Goal: Task Accomplishment & Management: Manage account settings

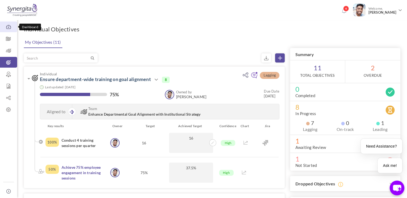
click at [13, 28] on icon at bounding box center [8, 26] width 17 height 5
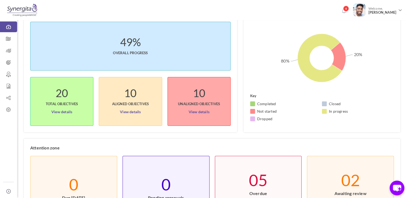
scroll to position [23, 0]
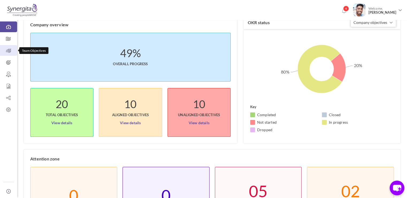
click at [14, 49] on icon at bounding box center [8, 50] width 17 height 5
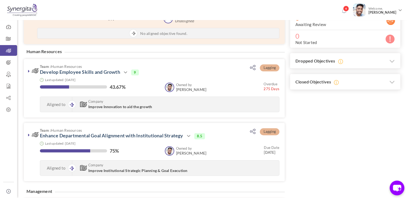
scroll to position [125, 0]
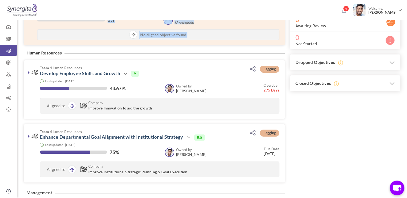
drag, startPoint x: 27, startPoint y: 52, endPoint x: 65, endPoint y: 52, distance: 38.3
click at [65, 52] on div "Filter Sort by: Organization Unit Owned by Due Date % of completion Status Orga…" at bounding box center [156, 165] width 264 height 499
drag, startPoint x: 60, startPoint y: 54, endPoint x: 44, endPoint y: 55, distance: 16.3
click at [44, 55] on h4 "Human Resources" at bounding box center [44, 52] width 41 height 5
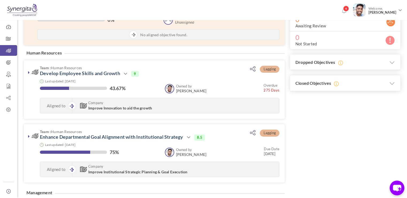
click at [36, 54] on h4 "Human Resources" at bounding box center [44, 52] width 41 height 5
drag, startPoint x: 26, startPoint y: 54, endPoint x: 60, endPoint y: 53, distance: 34.3
click at [60, 53] on h4 "Human Resources" at bounding box center [44, 52] width 41 height 5
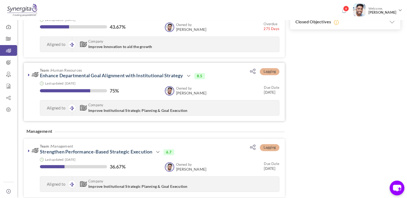
scroll to position [237, 0]
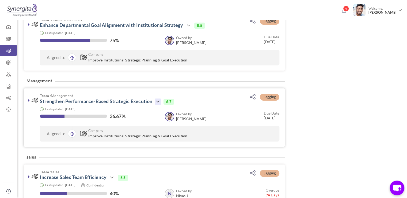
click at [160, 100] on icon at bounding box center [158, 101] width 6 height 6
click at [28, 97] on link at bounding box center [28, 99] width 5 height 5
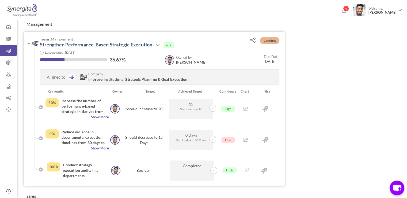
scroll to position [293, 0]
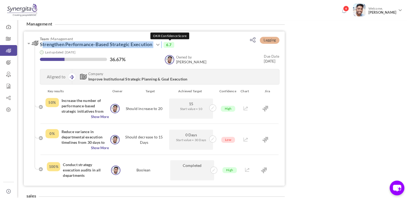
drag, startPoint x: 37, startPoint y: 46, endPoint x: 168, endPoint y: 46, distance: 131.7
click at [168, 46] on h3 "Team : Management Strengthen Performance-Based Strategic Execution Action View …" at bounding box center [133, 42] width 202 height 11
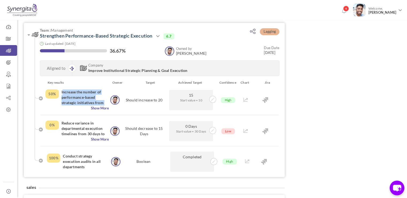
drag, startPoint x: 60, startPoint y: 90, endPoint x: 104, endPoint y: 100, distance: 45.1
click at [104, 100] on div "50% Increase the number of performance-based strategic initiatives from 10 to 2…" at bounding box center [77, 99] width 63 height 21
click at [102, 36] on link "Strengthen Performance-Based Strategic Execution" at bounding box center [96, 36] width 113 height 6
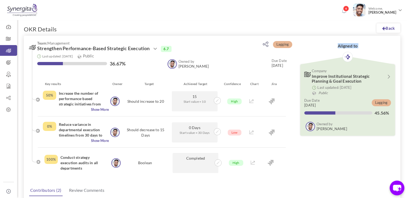
drag, startPoint x: 335, startPoint y: 46, endPoint x: 358, endPoint y: 48, distance: 22.9
click at [358, 48] on div "Aligned to Company Improve Institutional Strategic Planning & Goal Execution La…" at bounding box center [347, 88] width 105 height 101
drag, startPoint x: 331, startPoint y: 69, endPoint x: 312, endPoint y: 72, distance: 19.3
click at [312, 72] on span "Company" at bounding box center [345, 70] width 66 height 5
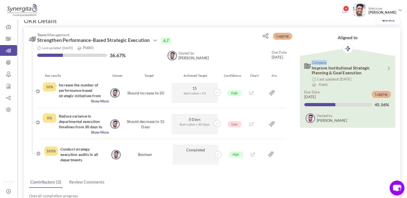
scroll to position [7, 0]
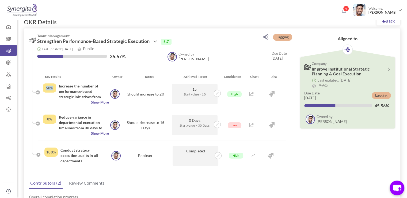
drag, startPoint x: 43, startPoint y: 86, endPoint x: 54, endPoint y: 88, distance: 10.7
click at [54, 88] on div "50%" at bounding box center [49, 87] width 13 height 9
click at [216, 94] on icon at bounding box center [217, 93] width 3 height 3
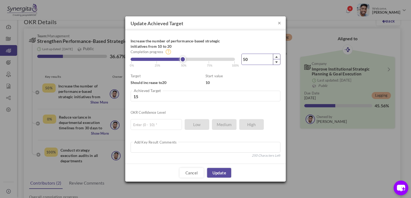
drag, startPoint x: 251, startPoint y: 59, endPoint x: 240, endPoint y: 59, distance: 11.5
click at [240, 59] on div "50 Reached maximum limit" at bounding box center [258, 59] width 44 height 11
type input "8"
type input "10.8"
type input "80"
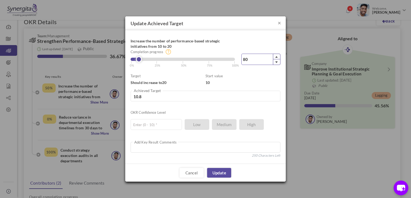
type input "18"
type input "79"
type input "17.9"
type input "74"
type input "17.4"
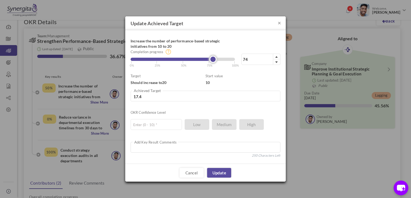
type input "71"
type input "17.1"
type input "69"
type input "16.9"
type input "66"
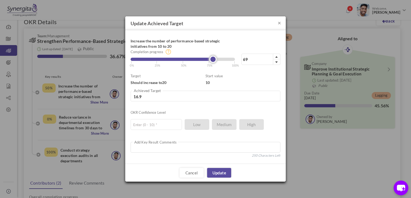
type input "16.6"
type input "65"
type input "16.5"
type input "64"
type input "16.4"
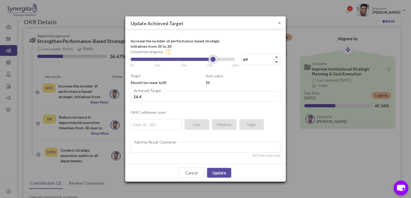
type input "61"
type input "16.1"
type input "60"
type input "16"
type input "58"
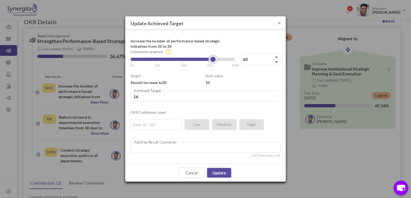
type input "15.8"
type input "56"
type input "15.6"
type input "55"
type input "15.5"
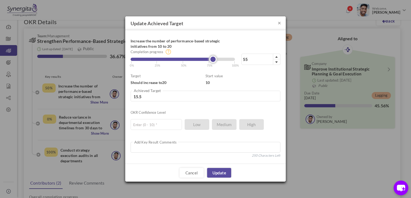
type input "53"
type input "15.3"
type input "49"
type input "14.9"
type input "47"
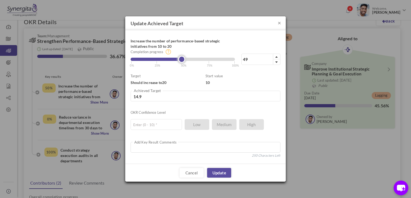
type input "14.7"
type input "45"
type input "14.5"
type input "43"
type input "14.3"
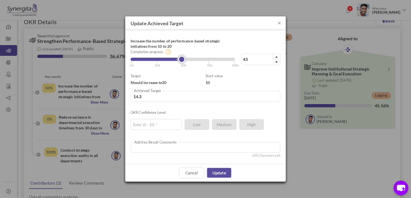
type input "42"
type input "14.2"
type input "41"
type input "14.1"
type input "40"
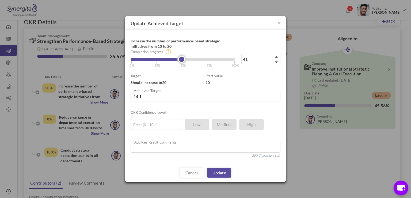
type input "14"
type input "41"
type input "14.1"
type input "42"
type input "14.2"
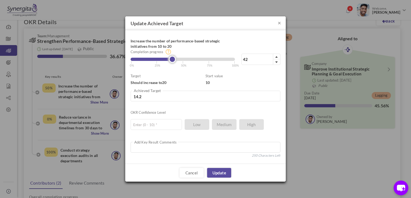
type input "43"
type input "14.3"
type input "44"
type input "14.4"
type input "45"
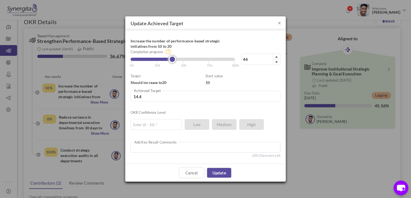
type input "14.5"
type input "47"
type input "14.7"
type input "51"
type input "15.1"
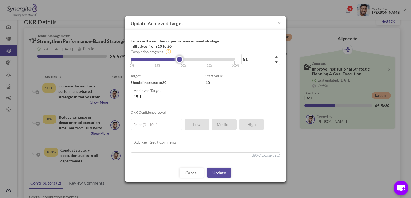
type input "53"
type input "15.3"
type input "55"
type input "15.5"
type input "57"
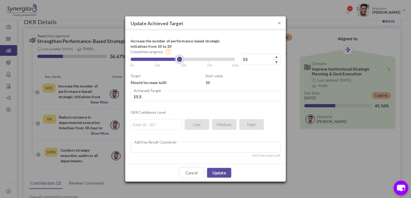
type input "15.7"
type input "58"
type input "15.8"
type input "63"
type input "16.3"
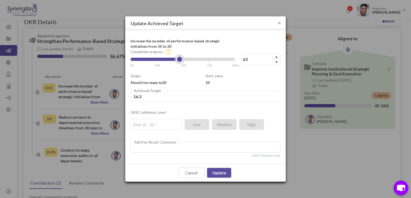
type input "65"
type input "16.5"
type input "67"
type input "16.7"
type input "69"
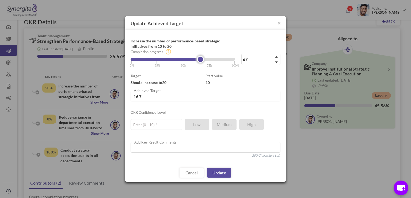
type input "16.9"
type input "72"
type input "17.2"
type input "75"
type input "17.5"
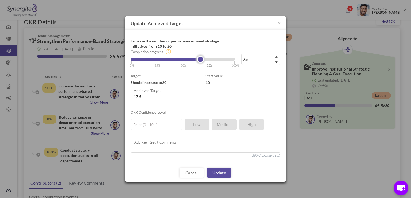
type input "76"
type input "17.6"
type input "78"
type input "17.8"
type input "80"
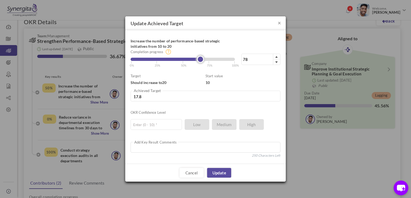
type input "18"
type input "81"
type input "18.1"
type input "82"
type input "18.2"
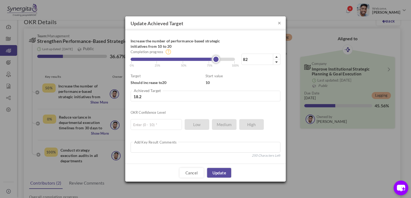
type input "83"
type input "18.3"
type input "82"
type input "18.2"
type input "78"
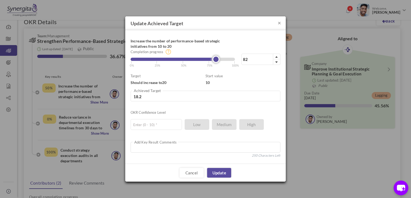
type input "17.8"
type input "77"
type input "17.7"
type input "69"
type input "16.9"
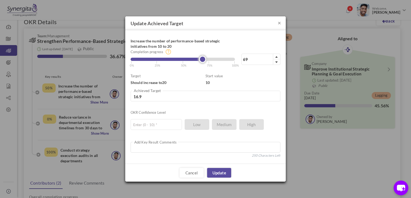
type input "62"
type input "16.2"
type input "59"
type input "15.9"
type input "56"
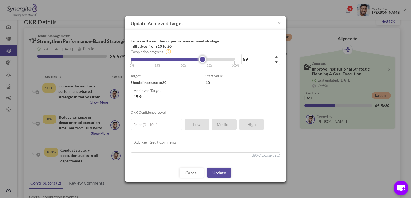
type input "15.6"
type input "53"
type input "15.3"
type input "49"
type input "14.9"
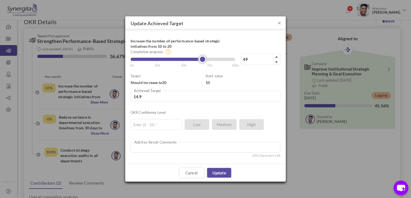
type input "47"
type input "14.7"
type input "46"
type input "14.6"
type input "48"
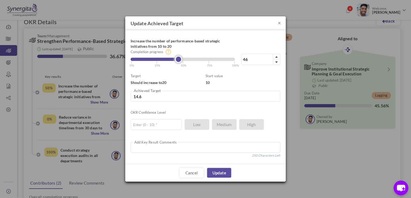
type input "14.8"
type input "53"
type input "15.3"
type input "56"
type input "15.6"
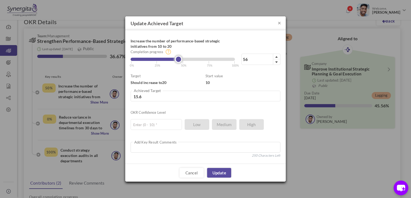
type input "58"
type input "15.8"
type input "60"
type input "16"
type input "62"
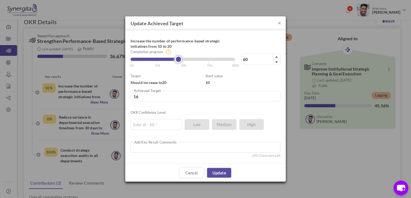
type input "16.2"
type input "64"
type input "16.4"
type input "67"
type input "16.7"
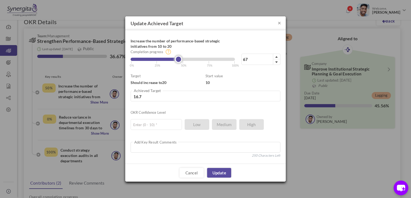
type input "68"
type input "16.8"
type input "70"
type input "17"
type input "71"
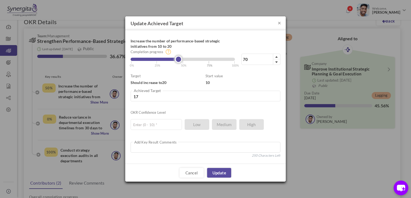
type input "17.1"
type input "73"
type input "17.3"
type input "76"
type input "17.6"
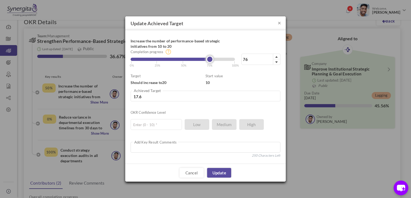
type input "77"
type input "17.7"
type input "78"
type input "17.8"
type input "79"
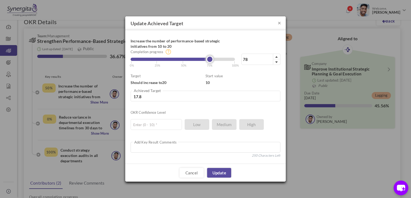
type input "17.9"
type input "80"
type input "18"
type input "81"
type input "18.1"
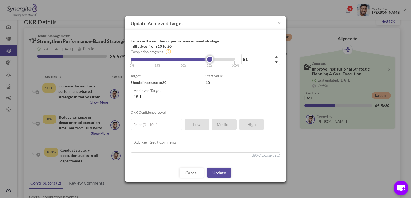
type input "82"
type input "18.2"
type input "83"
type input "18.3"
type input "84"
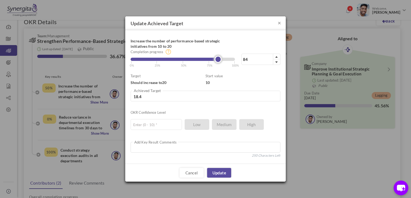
drag, startPoint x: 215, startPoint y: 58, endPoint x: 220, endPoint y: 60, distance: 5.3
click at [220, 60] on link at bounding box center [218, 59] width 7 height 7
drag, startPoint x: 158, startPoint y: 97, endPoint x: 132, endPoint y: 98, distance: 26.3
click at [132, 98] on input "18.4" at bounding box center [206, 95] width 150 height 11
type input "1"
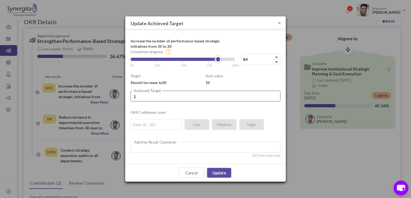
type input "0"
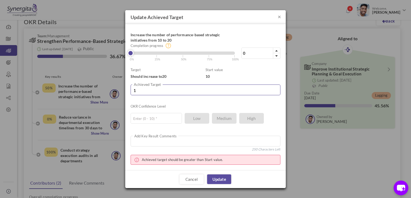
type input "19"
type input "90"
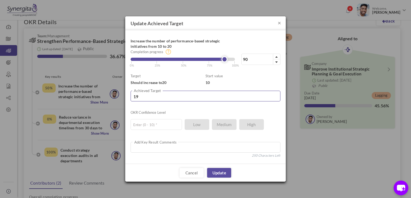
type input "19"
click at [187, 81] on p "Should increase to 20" at bounding box center [168, 82] width 75 height 5
click at [158, 124] on input "text" at bounding box center [156, 124] width 51 height 11
type input "8"
click at [219, 168] on link "Update" at bounding box center [219, 173] width 24 height 10
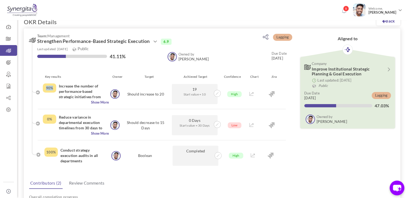
drag, startPoint x: 46, startPoint y: 89, endPoint x: 52, endPoint y: 89, distance: 6.4
click at [52, 89] on div "90%" at bounding box center [49, 87] width 13 height 9
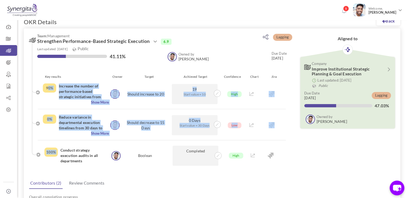
drag, startPoint x: 47, startPoint y: 89, endPoint x: 60, endPoint y: 146, distance: 58.4
click at [60, 146] on ul "Key results Owner Target Achieved Target Confidence Chart Jira 90% Increase the…" at bounding box center [157, 120] width 251 height 92
click at [60, 146] on div "100% Conduct strategy execution audits in all departments" at bounding box center [75, 155] width 66 height 20
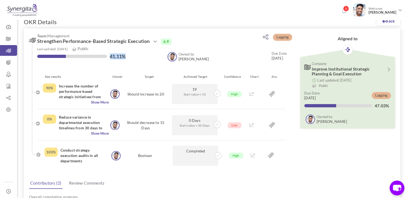
drag, startPoint x: 130, startPoint y: 56, endPoint x: 126, endPoint y: 57, distance: 3.6
click at [126, 57] on div "41.11%" at bounding box center [99, 57] width 125 height 6
drag, startPoint x: 107, startPoint y: 56, endPoint x: 115, endPoint y: 54, distance: 7.8
click at [115, 54] on div "41.11%" at bounding box center [99, 57] width 125 height 6
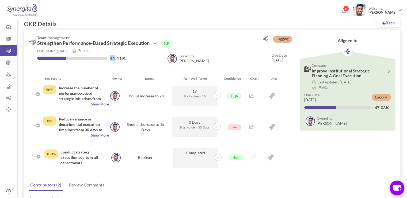
scroll to position [4, 0]
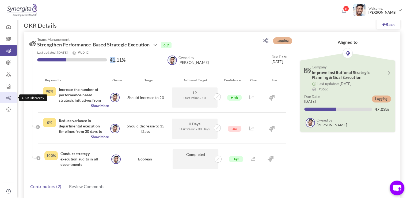
click at [13, 96] on icon at bounding box center [8, 97] width 17 height 5
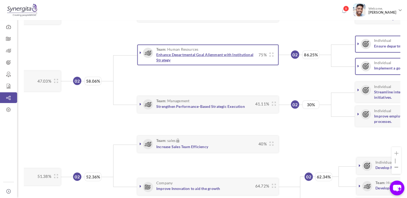
scroll to position [0, 106]
click at [142, 51] on link at bounding box center [140, 52] width 5 height 5
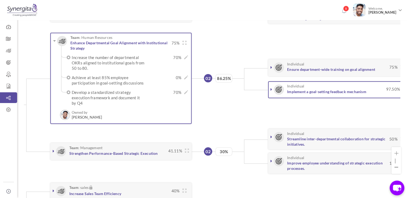
scroll to position [0, 193]
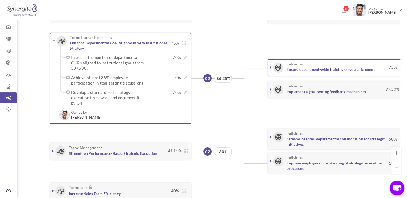
click at [271, 67] on icon at bounding box center [271, 67] width 2 height 4
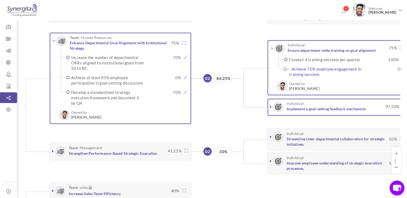
click at [271, 108] on div "Individual Implement a goal-setting feedback mechanism 97.50%" at bounding box center [338, 106] width 136 height 10
click at [271, 108] on link at bounding box center [270, 106] width 5 height 5
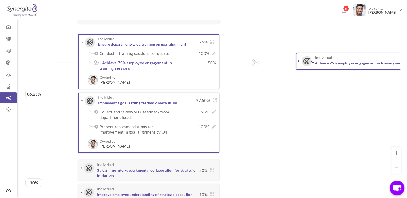
scroll to position [0, 384]
click at [297, 61] on icon at bounding box center [298, 61] width 2 height 4
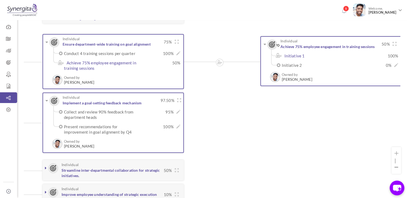
scroll to position [0, 420]
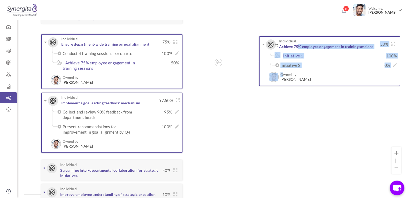
drag, startPoint x: 282, startPoint y: 73, endPoint x: 297, endPoint y: 77, distance: 15.6
click at [297, 77] on div "Individual Achieve 75% employee engagement in training sessions 50% Initiative …" at bounding box center [329, 61] width 141 height 50
drag, startPoint x: 298, startPoint y: 82, endPoint x: 287, endPoint y: 77, distance: 12.1
click at [287, 77] on div "Individual Achieve 75% employee engagement in training sessions 50% Initiative …" at bounding box center [329, 61] width 141 height 50
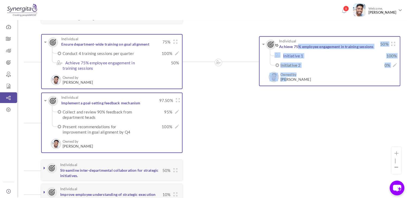
click at [287, 77] on span "[PERSON_NAME]" at bounding box center [296, 79] width 31 height 4
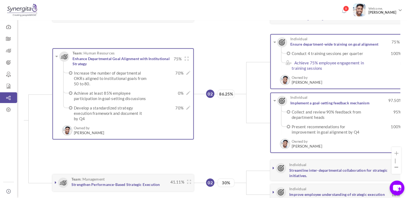
scroll to position [0, 190]
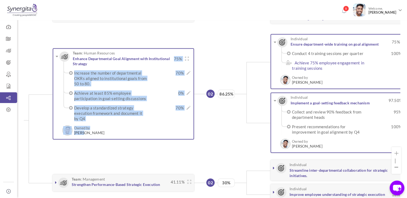
drag, startPoint x: 91, startPoint y: 131, endPoint x: 84, endPoint y: 131, distance: 7.2
click at [84, 131] on div "Team : Human Resources Enhance Departmental Goal Alignment with Institutional S…" at bounding box center [123, 93] width 141 height 91
click at [84, 131] on span "[PERSON_NAME]" at bounding box center [89, 132] width 31 height 4
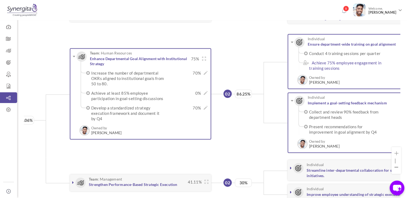
scroll to position [0, 163]
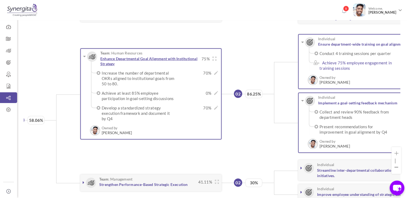
click at [131, 57] on link "Enhance Departmental Goal Alignment with Institutional Strategy" at bounding box center [148, 61] width 97 height 10
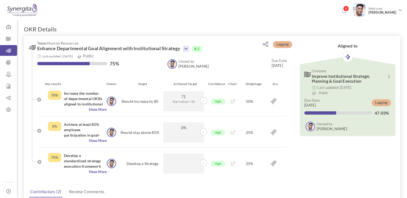
click at [189, 47] on icon at bounding box center [186, 49] width 6 height 6
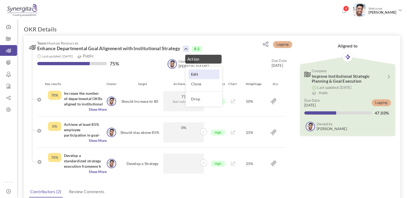
click at [194, 77] on link "Edit" at bounding box center [203, 73] width 31 height 9
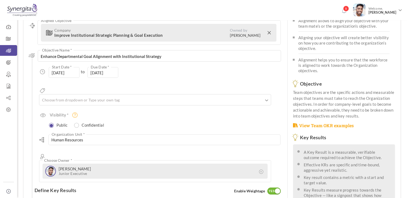
scroll to position [37, 0]
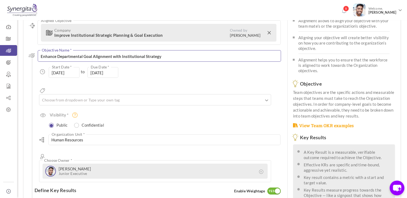
click at [159, 60] on textarea "Enhance Departmental Goal Alignment with Institutional Strategy" at bounding box center [159, 56] width 243 height 12
drag, startPoint x: 39, startPoint y: 55, endPoint x: 136, endPoint y: 60, distance: 97.1
click at [136, 60] on textarea "Enhance Departmental Goal Alignment with Institutional Strategy" at bounding box center [159, 56] width 243 height 12
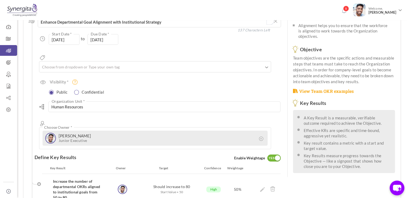
click at [75, 90] on input "radio" at bounding box center [76, 92] width 5 height 5
radio input "true"
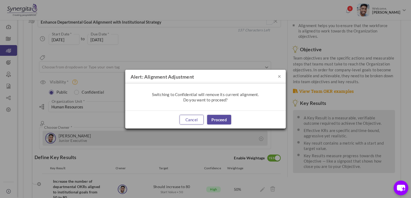
click at [196, 119] on link "Cancel" at bounding box center [192, 120] width 24 height 10
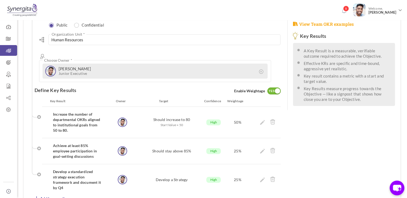
scroll to position [156, 0]
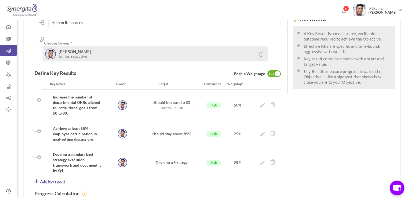
click at [48, 178] on span "Add key result" at bounding box center [52, 180] width 25 height 5
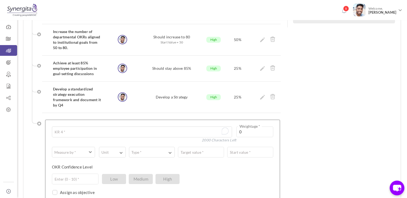
scroll to position [222, 0]
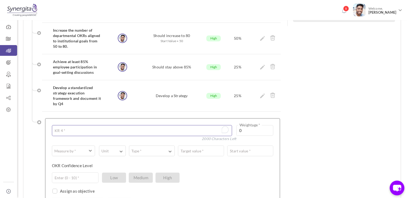
click at [89, 125] on textarea "To enrich screen reader interactions, please activate Accessibility in Grammarl…" at bounding box center [142, 130] width 180 height 11
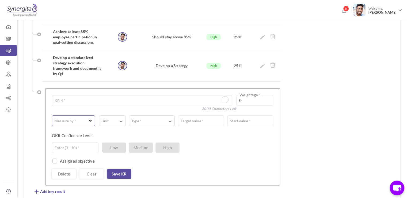
scroll to position [253, 0]
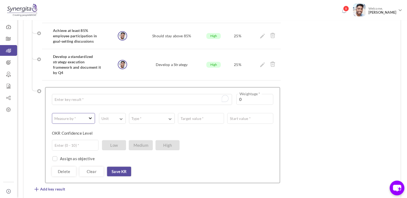
click at [82, 115] on span "button" at bounding box center [71, 117] width 32 height 5
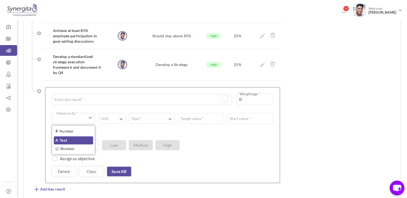
click at [66, 136] on link "A Text" at bounding box center [73, 140] width 39 height 8
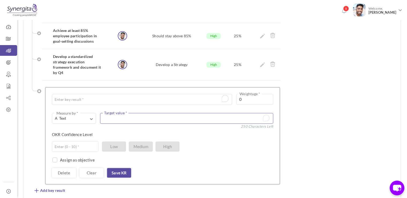
click at [115, 113] on textarea "To enrich screen reader interactions, please activate Accessibility in Grammarl…" at bounding box center [186, 118] width 173 height 11
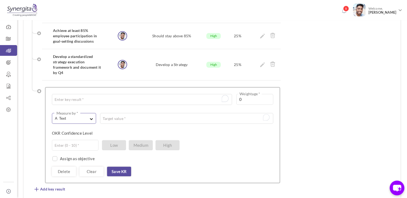
click at [79, 115] on span "A Text" at bounding box center [71, 117] width 33 height 5
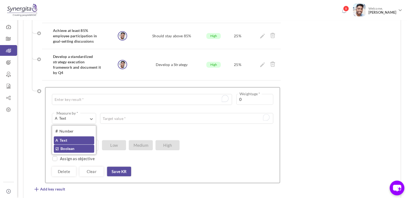
click at [68, 144] on link "☑ Boolean" at bounding box center [74, 148] width 40 height 8
type input "Completed / Not Completed"
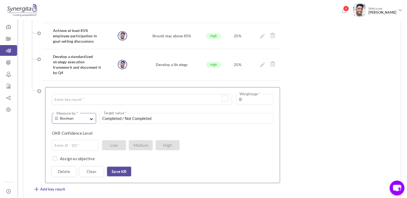
click at [89, 113] on button "☑ Boolean Measure by *" at bounding box center [74, 118] width 44 height 11
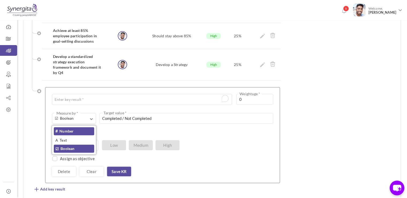
click at [79, 127] on link "# Number" at bounding box center [74, 131] width 40 height 8
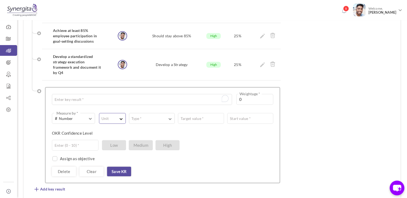
click at [121, 113] on button "Unit" at bounding box center [112, 118] width 27 height 11
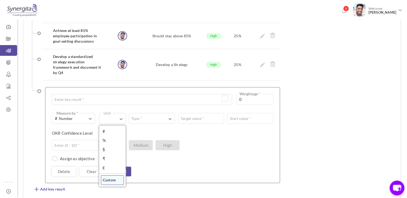
click at [112, 175] on link "Custom" at bounding box center [112, 180] width 23 height 10
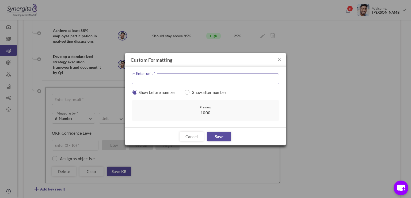
click at [152, 76] on input "text" at bounding box center [205, 78] width 147 height 11
type input "Euro"
click at [189, 90] on input "radio" at bounding box center [187, 92] width 5 height 5
radio input "true"
click at [216, 133] on link "Save" at bounding box center [219, 136] width 24 height 10
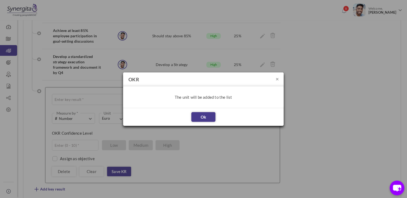
click at [204, 120] on link "Ok" at bounding box center [203, 117] width 24 height 10
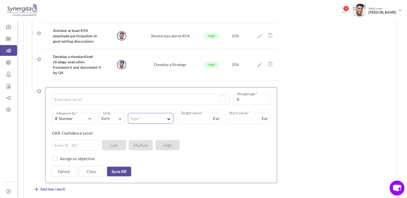
click at [157, 113] on button "Type *" at bounding box center [150, 118] width 45 height 11
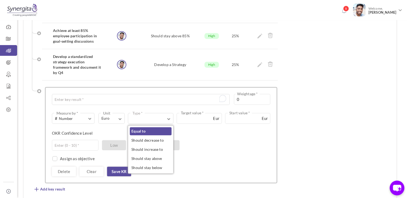
click at [147, 127] on link "Equal to" at bounding box center [150, 131] width 41 height 8
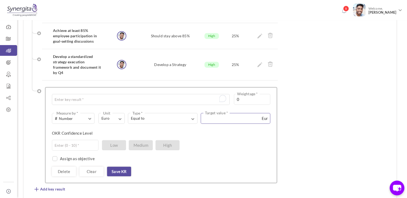
click at [218, 113] on input "text" at bounding box center [236, 118] width 70 height 11
type input "0"
type input "10000"
click at [195, 113] on button "Equal to Type *" at bounding box center [163, 118] width 70 height 11
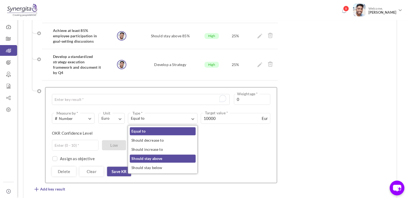
click at [154, 154] on link "Should stay above" at bounding box center [163, 158] width 66 height 8
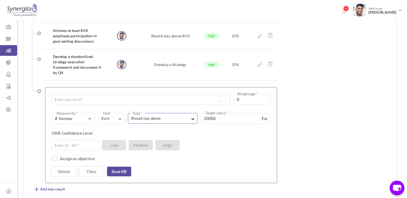
click at [185, 115] on span "Should stay above" at bounding box center [158, 117] width 55 height 5
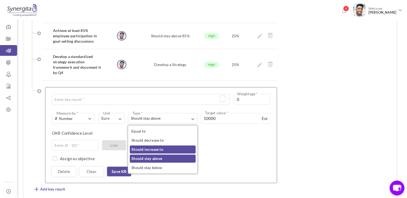
click at [171, 145] on link "Should increase to" at bounding box center [163, 149] width 66 height 8
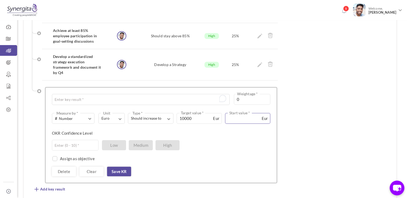
click at [238, 113] on input "text" at bounding box center [247, 118] width 45 height 11
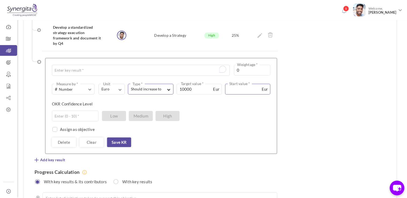
scroll to position [284, 0]
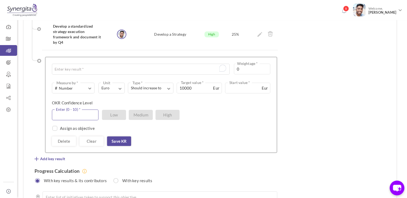
click at [69, 109] on input "text" at bounding box center [75, 114] width 47 height 11
type input "9"
drag, startPoint x: 70, startPoint y: 93, endPoint x: 38, endPoint y: 95, distance: 31.6
click at [38, 95] on ul "Key Result Owner Target Confidence Weightage Increase the number of departmenta…" at bounding box center [155, 52] width 246 height 198
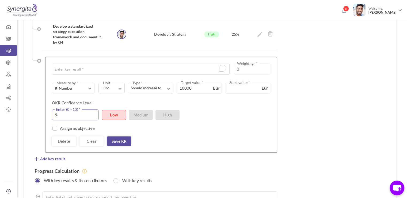
click at [71, 109] on input "9" at bounding box center [75, 114] width 47 height 11
type input "6"
click at [168, 115] on div "# Number Measure by * # Number A Text ☑ Boolean Euro Unit # % $ ₹ £ Euro Custom…" at bounding box center [161, 113] width 218 height 63
drag, startPoint x: 79, startPoint y: 100, endPoint x: 56, endPoint y: 93, distance: 24.3
click at [56, 109] on input "6" at bounding box center [75, 114] width 47 height 11
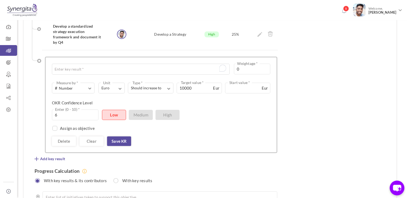
click at [107, 100] on div "OKR Confidence Level 6 Enter (0 - 10) * Low Medium High" at bounding box center [159, 104] width 214 height 9
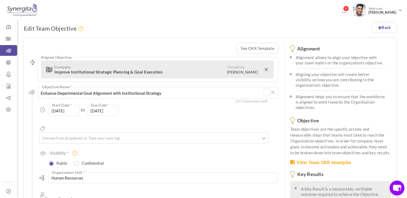
scroll to position [0, 0]
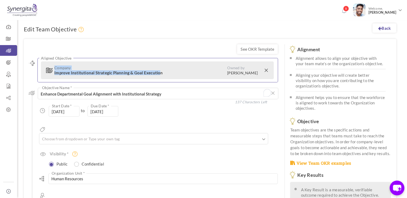
drag, startPoint x: 53, startPoint y: 69, endPoint x: 158, endPoint y: 74, distance: 104.8
click at [158, 74] on h3 "Company Improve Institutional Strategic Planning & Goal Execution" at bounding box center [136, 70] width 182 height 10
click at [266, 68] on link at bounding box center [267, 70] width 5 height 10
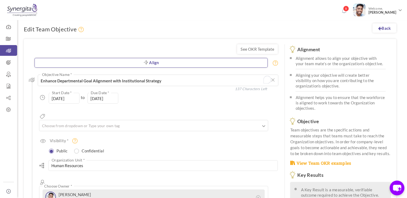
click at [166, 63] on link "Align" at bounding box center [151, 63] width 233 height 10
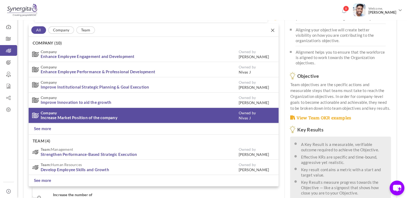
scroll to position [46, 0]
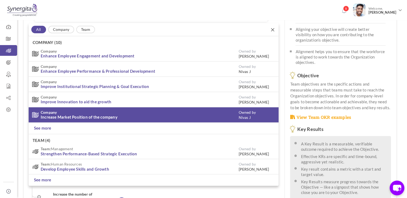
click at [88, 114] on link "Increase Market Position of the company" at bounding box center [79, 116] width 77 height 5
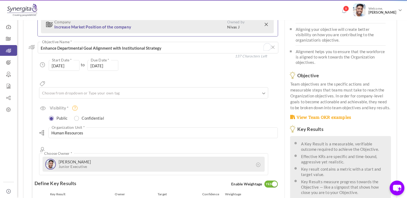
type input "30-Sep-2025"
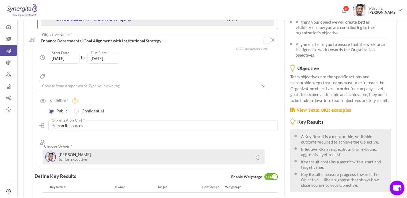
scroll to position [35, 0]
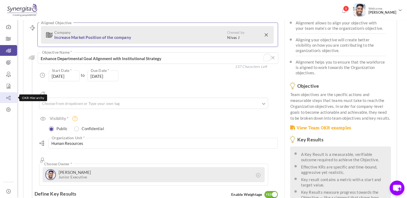
click at [6, 97] on icon at bounding box center [8, 97] width 17 height 5
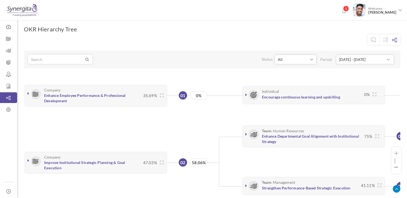
scroll to position [87, 0]
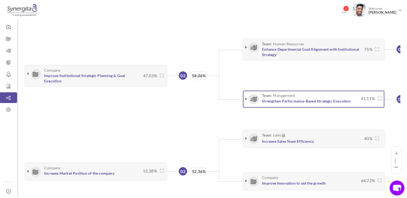
click at [246, 100] on icon at bounding box center [246, 98] width 2 height 4
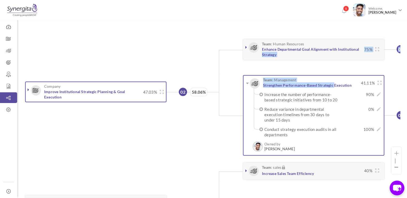
drag, startPoint x: 251, startPoint y: 71, endPoint x: 334, endPoint y: 147, distance: 112.5
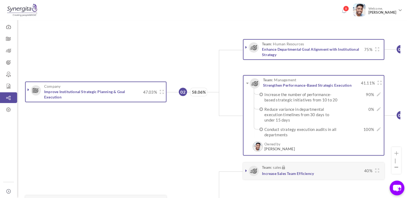
click at [28, 89] on icon at bounding box center [29, 89] width 2 height 4
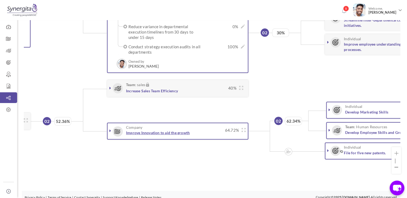
scroll to position [177, 0]
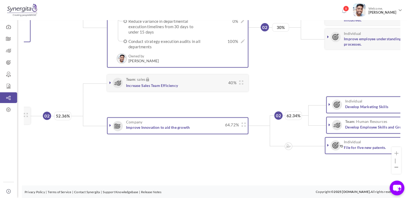
click at [110, 123] on icon at bounding box center [110, 125] width 2 height 4
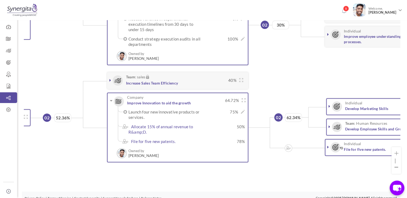
scroll to position [186, 0]
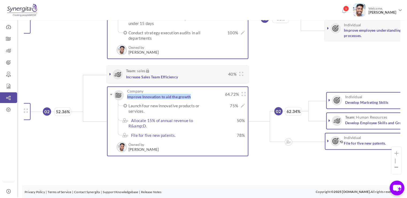
drag, startPoint x: 127, startPoint y: 93, endPoint x: 198, endPoint y: 97, distance: 71.0
click at [198, 97] on div "Company Improve Innovation to aid the growth 64.72%" at bounding box center [178, 96] width 136 height 14
drag, startPoint x: 128, startPoint y: 131, endPoint x: 175, endPoint y: 131, distance: 46.8
click at [175, 132] on label "File for five new patents." at bounding box center [167, 134] width 78 height 5
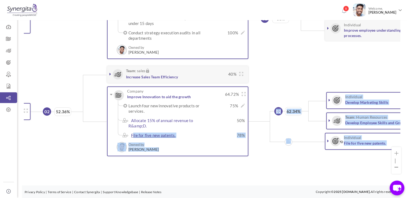
drag, startPoint x: 94, startPoint y: 142, endPoint x: 136, endPoint y: 132, distance: 43.6
click at [136, 132] on li "Company Improve Innovation to aid the growth 64.72%" at bounding box center [275, 121] width 385 height 73
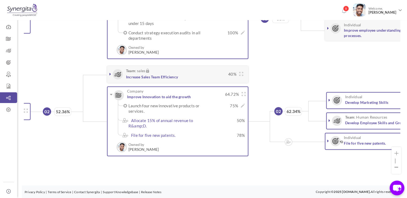
click at [214, 142] on div "Company Improve Innovation to aid the growth 64.72% 75% ×" at bounding box center [177, 121] width 141 height 70
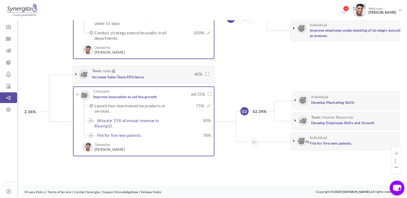
scroll to position [0, 172]
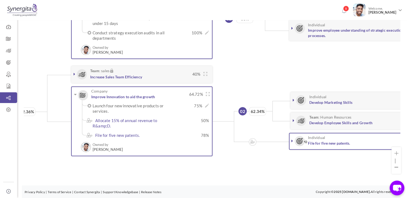
click at [291, 138] on icon at bounding box center [292, 140] width 2 height 4
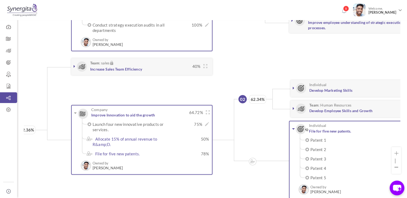
scroll to position [5, 204]
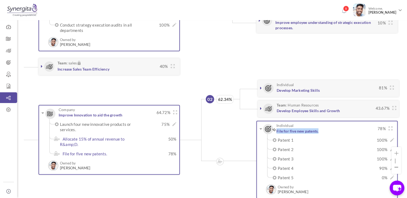
drag, startPoint x: 321, startPoint y: 130, endPoint x: 276, endPoint y: 131, distance: 44.7
click at [276, 131] on div "Individual File for five new patents. 78%" at bounding box center [327, 130] width 136 height 14
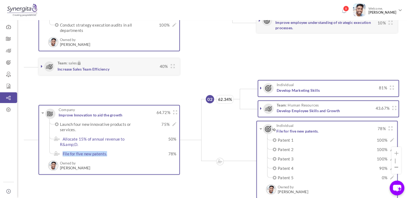
drag, startPoint x: 114, startPoint y: 152, endPoint x: 62, endPoint y: 153, distance: 51.7
click at [62, 153] on label "File for five new patents." at bounding box center [99, 153] width 78 height 5
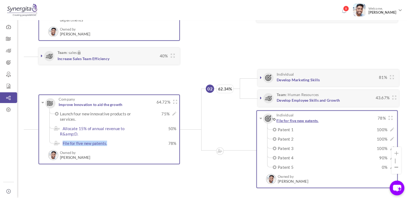
scroll to position [200, 0]
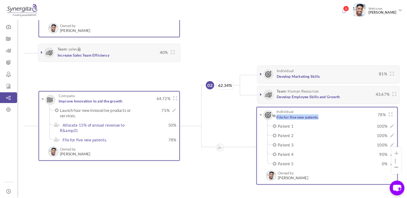
drag, startPoint x: 323, startPoint y: 115, endPoint x: 275, endPoint y: 117, distance: 48.8
click at [275, 117] on h3 "Individual File for five new patents." at bounding box center [319, 114] width 111 height 10
drag, startPoint x: 277, startPoint y: 124, endPoint x: 306, endPoint y: 160, distance: 46.5
click at [306, 160] on ul "Patent 1 100% × Update Achieved Target Patent 1 100% Completion progress 100 | …" at bounding box center [329, 144] width 124 height 43
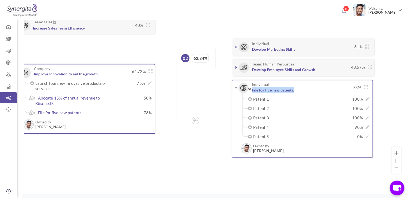
scroll to position [5, 231]
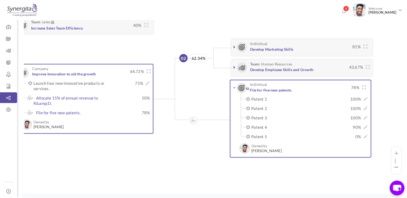
click at [206, 143] on li "Individual File for five new patents. 78% 100%" at bounding box center [289, 118] width 167 height 81
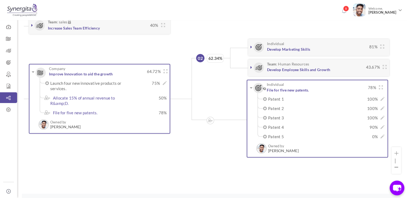
scroll to position [5, 214]
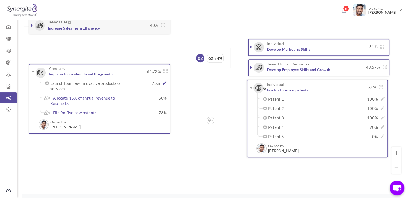
click at [164, 82] on icon at bounding box center [165, 83] width 4 height 4
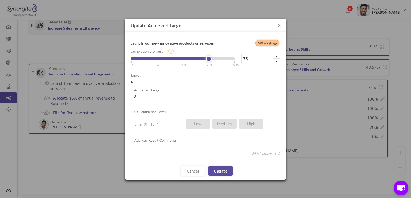
click at [280, 26] on button "×" at bounding box center [279, 25] width 3 height 6
type input "3"
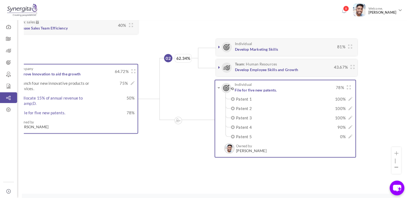
scroll to position [5, 232]
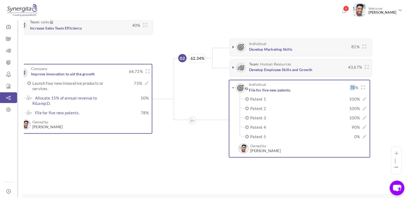
drag, startPoint x: 347, startPoint y: 85, endPoint x: 354, endPoint y: 86, distance: 7.5
click at [354, 86] on div "Individual File for five new patents. 78%" at bounding box center [302, 87] width 131 height 10
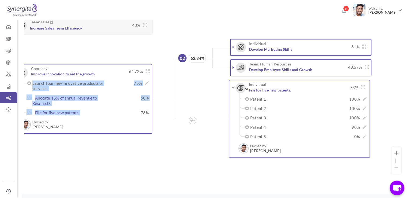
drag, startPoint x: 138, startPoint y: 112, endPoint x: 149, endPoint y: 114, distance: 11.5
click at [149, 114] on div "Company Improve Innovation to aid the growth 64.72% 75% ×" at bounding box center [81, 99] width 141 height 70
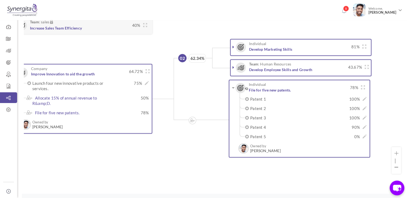
click at [149, 110] on span "78%" at bounding box center [129, 112] width 39 height 5
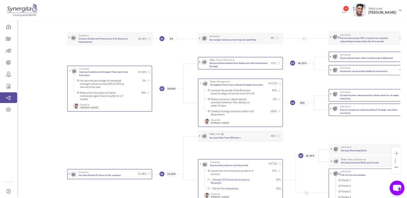
scroll to position [0, 31]
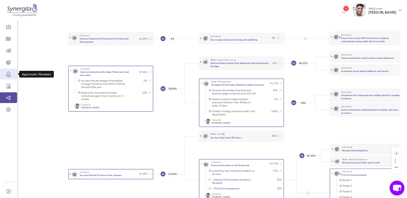
click at [6, 73] on icon at bounding box center [8, 73] width 17 height 5
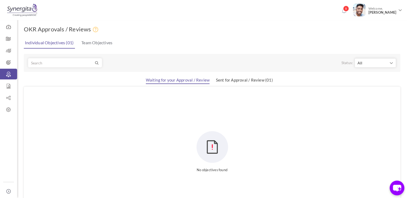
click at [77, 31] on h1 "OKR Approvals / Reviews" at bounding box center [62, 29] width 76 height 8
click at [12, 88] on icon at bounding box center [8, 85] width 17 height 5
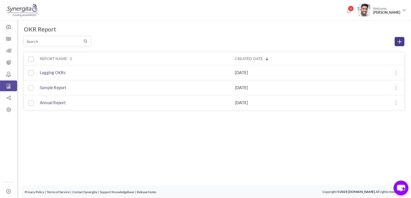
click at [398, 41] on icon at bounding box center [400, 42] width 4 height 4
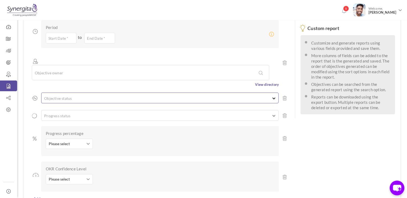
scroll to position [73, 0]
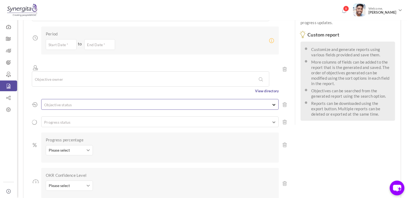
click at [63, 101] on ul at bounding box center [159, 103] width 237 height 5
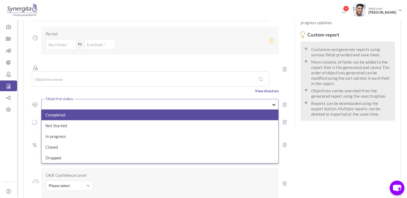
click at [63, 109] on li "Completed" at bounding box center [159, 114] width 237 height 11
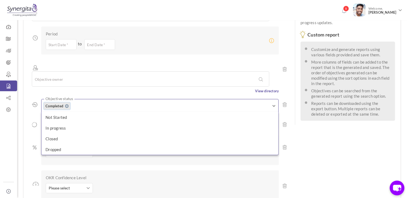
click at [33, 101] on icon at bounding box center [35, 104] width 6 height 6
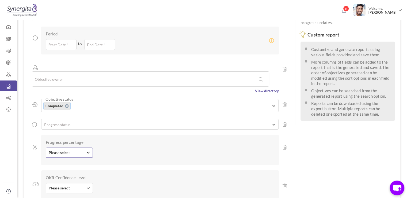
click at [70, 150] on span "Please select" at bounding box center [67, 152] width 37 height 5
click at [37, 135] on div "Progress percentage Please select Equal to Greater than Lesser than Between Ple…" at bounding box center [155, 150] width 247 height 30
click at [60, 121] on ul at bounding box center [159, 123] width 237 height 5
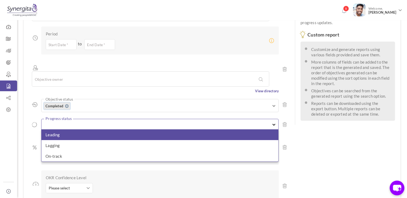
click at [60, 129] on li "Leading" at bounding box center [159, 134] width 237 height 11
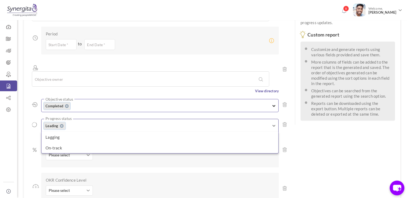
click at [94, 102] on ul "Completed" at bounding box center [159, 107] width 237 height 10
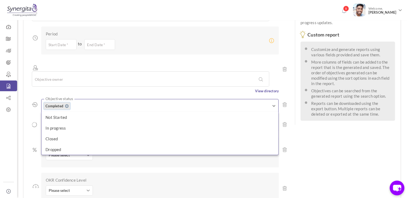
click at [77, 63] on div "Objective owner View directory" at bounding box center [155, 77] width 247 height 32
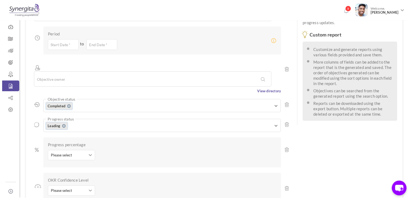
scroll to position [122, 0]
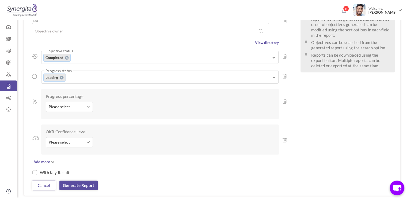
click at [48, 180] on link "Cancel" at bounding box center [44, 185] width 24 height 10
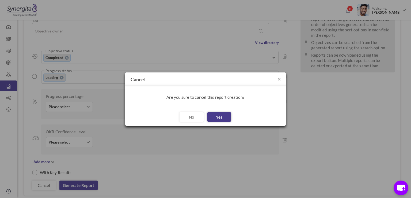
click at [225, 119] on link "Yes" at bounding box center [219, 117] width 24 height 10
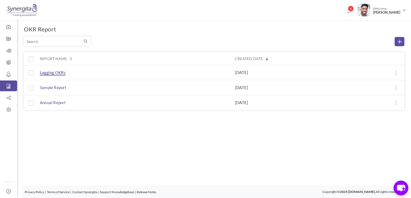
click at [55, 72] on span "Lagging OKRs" at bounding box center [53, 72] width 26 height 5
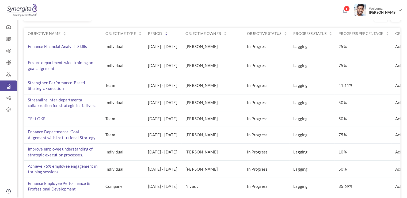
scroll to position [20, 0]
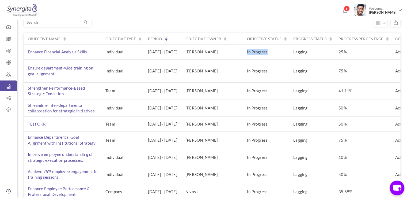
drag, startPoint x: 266, startPoint y: 55, endPoint x: 293, endPoint y: 55, distance: 26.8
click at [289, 55] on td "In Progress" at bounding box center [266, 51] width 46 height 15
drag, startPoint x: 330, startPoint y: 53, endPoint x: 315, endPoint y: 53, distance: 15.0
click at [315, 53] on td "Lagging" at bounding box center [311, 51] width 45 height 15
click at [328, 55] on td "Lagging" at bounding box center [311, 51] width 45 height 15
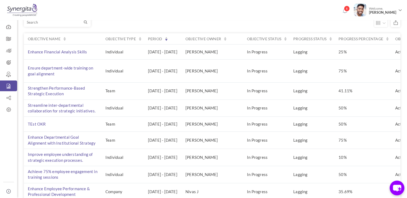
scroll to position [0, 0]
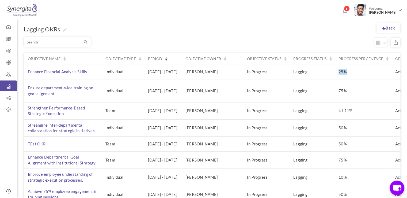
drag, startPoint x: 357, startPoint y: 75, endPoint x: 373, endPoint y: 73, distance: 16.2
click at [373, 73] on td "25%" at bounding box center [363, 71] width 57 height 15
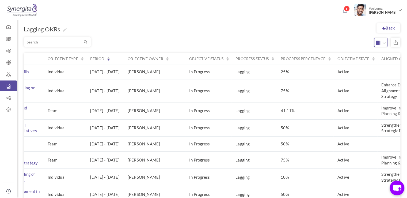
drag, startPoint x: 378, startPoint y: 48, endPoint x: 382, endPoint y: 43, distance: 5.9
click at [382, 43] on div "Objective name Objective type Period Objective owner Objective status Progress …" at bounding box center [212, 179] width 377 height 280
click at [382, 43] on button "button" at bounding box center [380, 42] width 13 height 9
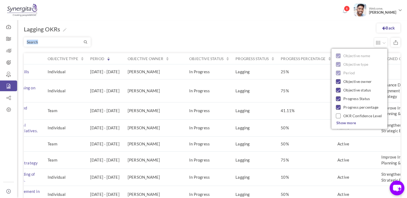
click at [355, 42] on div "Objective name Objective type Period Objective owner Objective status Progress …" at bounding box center [212, 179] width 377 height 280
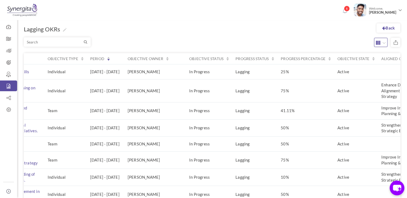
click at [382, 45] on icon "button" at bounding box center [383, 42] width 3 height 5
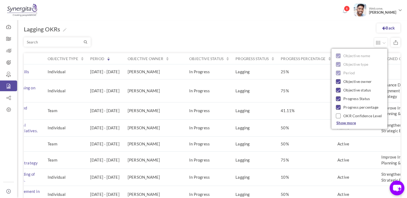
click at [345, 122] on span "Show more" at bounding box center [346, 122] width 20 height 5
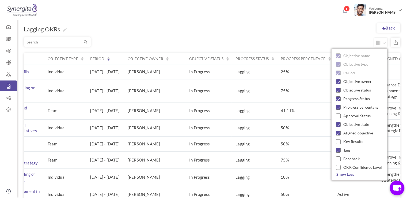
click at [317, 45] on div "Objective name Objective type Period Objective owner Objective status Progress …" at bounding box center [212, 179] width 377 height 280
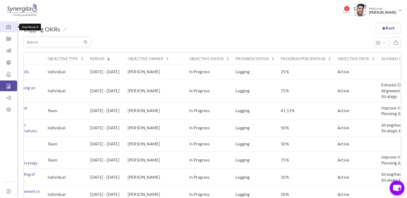
click at [12, 30] on link "Dashboard" at bounding box center [8, 26] width 17 height 11
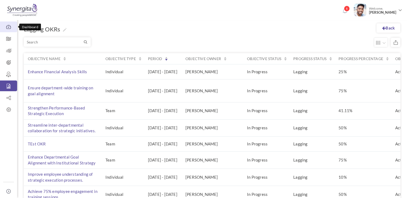
click at [5, 24] on link "Dashboard" at bounding box center [8, 26] width 17 height 11
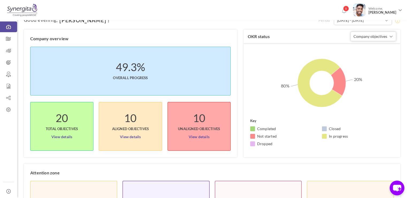
scroll to position [9, 0]
click at [372, 38] on span "Company objectives" at bounding box center [371, 36] width 34 height 5
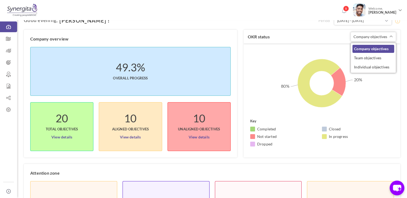
click at [374, 97] on rect at bounding box center [322, 86] width 156 height 80
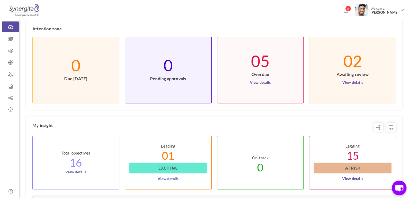
scroll to position [136, 0]
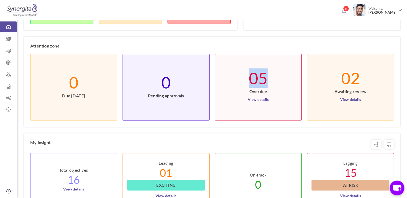
drag, startPoint x: 249, startPoint y: 80, endPoint x: 270, endPoint y: 81, distance: 20.9
click at [270, 81] on li "05 Overdue View details" at bounding box center [258, 87] width 87 height 66
click at [261, 100] on link "View details" at bounding box center [258, 98] width 21 height 9
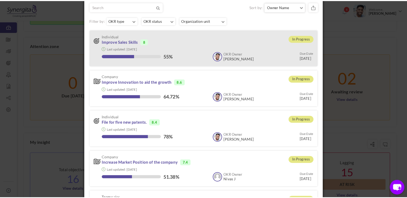
scroll to position [25, 0]
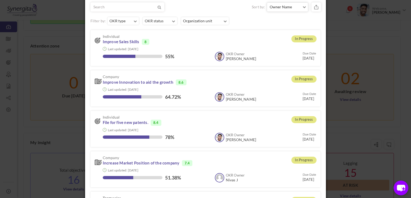
click at [369, 52] on div "× Objectives' details ( 05 ) Sort by: Owner Name Owner Name Status Due Date 3 5" at bounding box center [205, 99] width 411 height 198
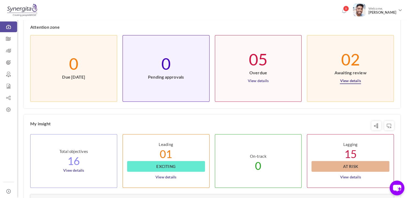
scroll to position [208, 0]
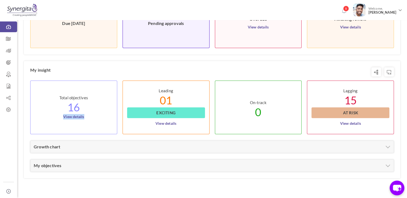
drag, startPoint x: 59, startPoint y: 110, endPoint x: 91, endPoint y: 118, distance: 32.9
click at [91, 118] on li "Total objectives 16 View details" at bounding box center [73, 107] width 87 height 54
click at [250, 141] on div "Growth chart" at bounding box center [212, 147] width 363 height 12
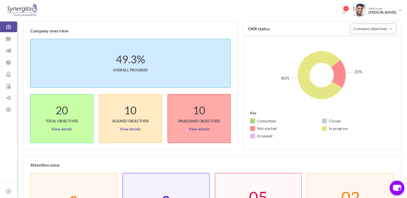
scroll to position [0, 0]
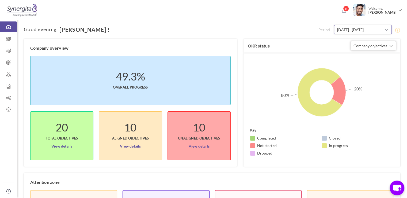
type input "02-Oct-2024"
type input "[DATE]"
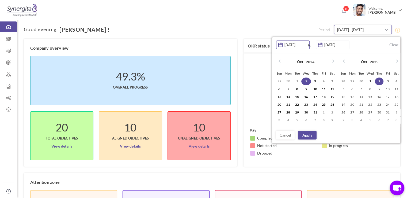
click at [355, 33] on input "02-Oct-2024 - 02-Oct-2025" at bounding box center [363, 29] width 58 height 9
type input "02-Oct-2024"
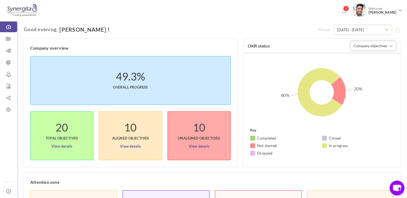
click at [245, 40] on div "OKR status Company objectives Company objectives Team objectives Individual obj…" at bounding box center [322, 46] width 157 height 14
click at [7, 109] on icon at bounding box center [8, 109] width 17 height 5
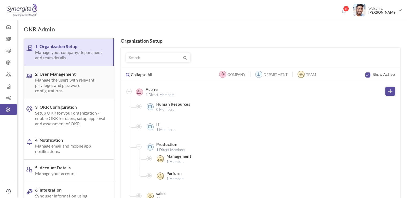
click at [70, 82] on span "Manage the users with relevant privileges and password configurations." at bounding box center [70, 85] width 70 height 16
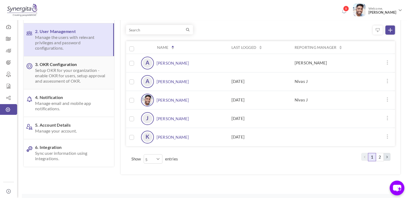
scroll to position [43, 0]
click at [79, 78] on span "Setup OKR for your organization - enable OKR for users, setup approval and asse…" at bounding box center [70, 75] width 70 height 16
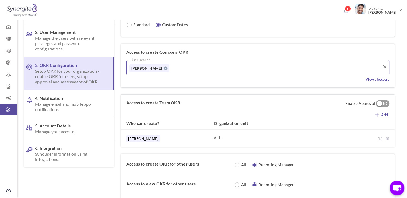
scroll to position [43, 0]
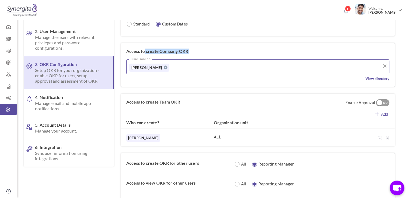
drag, startPoint x: 143, startPoint y: 52, endPoint x: 191, endPoint y: 55, distance: 48.0
click at [191, 55] on div "Access to create Company OKR User search [PERSON_NAME] View directory" at bounding box center [258, 64] width 274 height 43
drag, startPoint x: 146, startPoint y: 101, endPoint x: 183, endPoint y: 101, distance: 36.9
click at [183, 101] on label "Access to create Team OKR" at bounding box center [153, 102] width 65 height 16
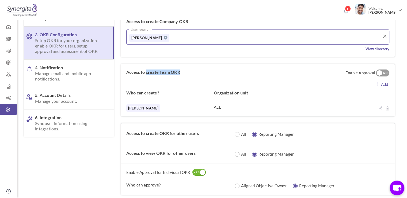
scroll to position [73, 0]
click at [382, 73] on div "NO" at bounding box center [385, 72] width 9 height 5
drag, startPoint x: 291, startPoint y: 105, endPoint x: 301, endPoint y: 105, distance: 9.6
click at [301, 105] on div "[PERSON_NAME] ALL" at bounding box center [258, 106] width 274 height 17
click at [378, 69] on div "YES NO" at bounding box center [382, 72] width 13 height 7
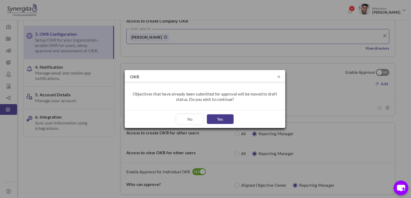
click at [218, 116] on button "Yes" at bounding box center [220, 119] width 27 height 10
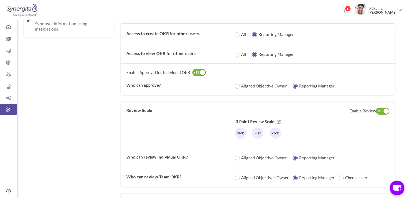
scroll to position [172, 0]
drag, startPoint x: 175, startPoint y: 34, endPoint x: 193, endPoint y: 34, distance: 18.7
click at [193, 34] on label "Access to create OKR for other users" at bounding box center [178, 33] width 105 height 5
drag, startPoint x: 211, startPoint y: 36, endPoint x: 259, endPoint y: 35, distance: 48.5
click at [259, 35] on div "Access to create OKR for other users All Reporting Manager Please enter the abo…" at bounding box center [258, 33] width 274 height 20
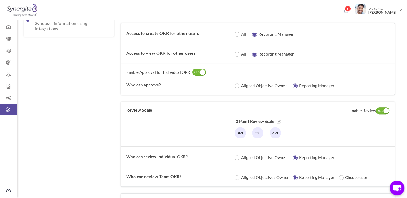
click at [258, 41] on div "Access to create OKR for other users All Reporting Manager Please enter the abo…" at bounding box center [258, 33] width 274 height 20
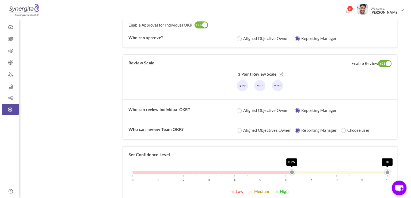
scroll to position [235, 0]
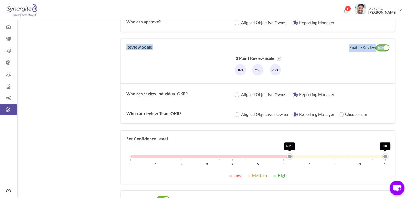
drag, startPoint x: 126, startPoint y: 47, endPoint x: 167, endPoint y: 48, distance: 41.0
click at [167, 48] on div "Review Scale Enable Review YES NO Choose your Review Scale 3 Point Review Scale…" at bounding box center [258, 61] width 274 height 44
click at [382, 52] on div "Choose your Review Scale 3 Point Review Scale DME MSE MME" at bounding box center [257, 64] width 263 height 28
click at [278, 59] on icon at bounding box center [279, 58] width 4 height 4
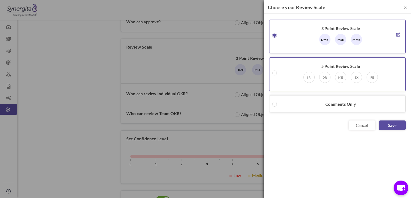
click at [274, 74] on small at bounding box center [274, 72] width 5 height 5
click at [399, 73] on icon at bounding box center [398, 72] width 4 height 4
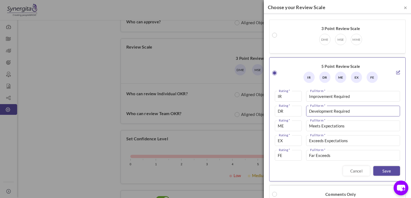
scroll to position [27, 0]
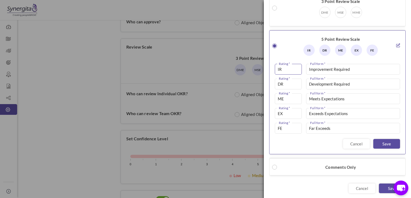
click at [284, 70] on input "IR" at bounding box center [288, 69] width 27 height 11
click at [335, 65] on input "Improvement Required" at bounding box center [353, 69] width 94 height 11
click at [353, 187] on link "Cancel" at bounding box center [362, 188] width 27 height 10
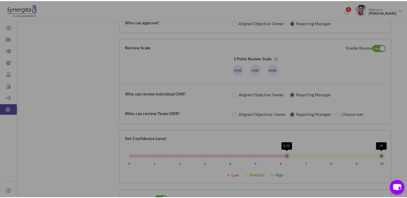
scroll to position [0, 0]
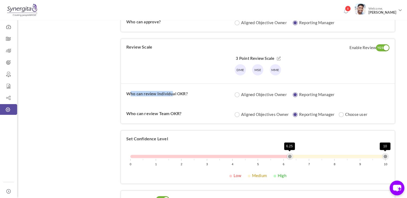
drag, startPoint x: 129, startPoint y: 99, endPoint x: 183, endPoint y: 97, distance: 53.8
click at [183, 97] on div "Who can review Individual OKR? Aligned Objective Owner Reporting Manager" at bounding box center [258, 93] width 274 height 20
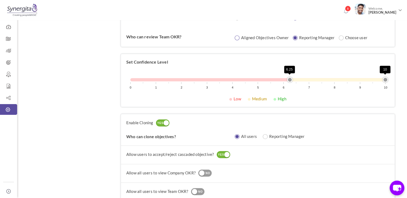
scroll to position [313, 0]
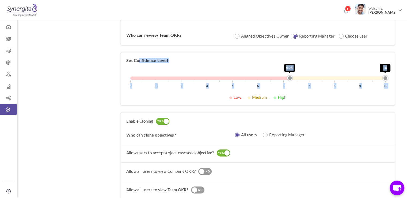
drag, startPoint x: 122, startPoint y: 60, endPoint x: 139, endPoint y: 57, distance: 17.3
click at [139, 57] on div "Set Confidence Level 0 1 2 3 4 5 6 7 8 9 10 6.25 10 Low Medium High" at bounding box center [258, 78] width 274 height 53
click at [139, 58] on label "Set Confidence Level" at bounding box center [147, 60] width 42 height 5
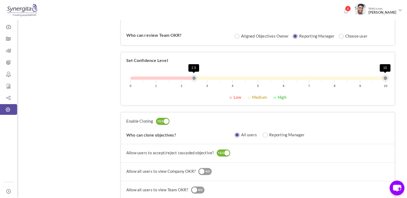
drag, startPoint x: 292, startPoint y: 77, endPoint x: 175, endPoint y: 83, distance: 116.6
click at [175, 83] on div "0 1 2 3 4 5 6 7 8 9 10 2.5 10" at bounding box center [257, 84] width 263 height 21
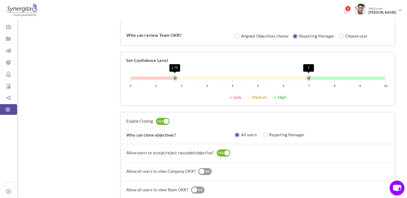
drag, startPoint x: 384, startPoint y: 75, endPoint x: 305, endPoint y: 79, distance: 78.6
click at [305, 79] on div "0 1 2 3 4 5 6 7 8 9 10 1.75 7" at bounding box center [257, 84] width 263 height 21
drag, startPoint x: 175, startPoint y: 78, endPoint x: 182, endPoint y: 80, distance: 7.1
click at [182, 80] on div "0 1 2 3 4 5 6 7 8 9 10 2 7" at bounding box center [257, 84] width 263 height 21
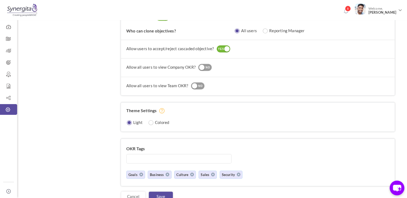
scroll to position [417, 0]
click at [206, 66] on div "NO" at bounding box center [207, 67] width 9 height 5
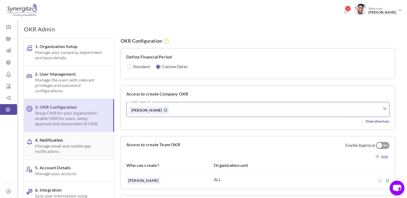
scroll to position [47, 0]
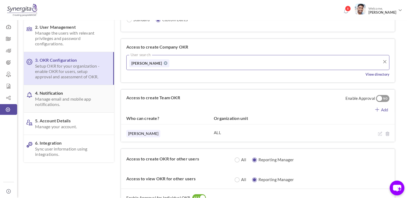
click at [52, 101] on span "Manage email and mobile app notifications." at bounding box center [70, 101] width 70 height 11
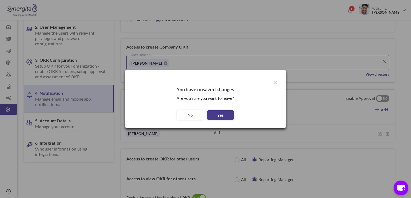
click at [211, 115] on link "Yes" at bounding box center [220, 115] width 27 height 10
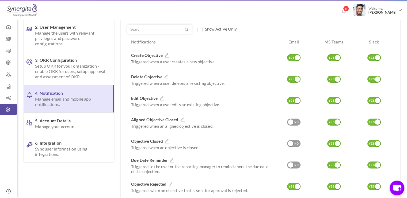
scroll to position [0, 0]
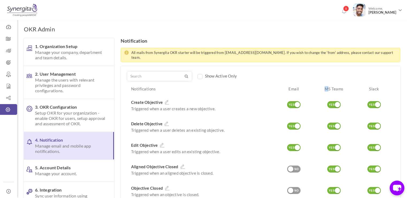
drag, startPoint x: 325, startPoint y: 85, endPoint x: 330, endPoint y: 87, distance: 5.1
click at [330, 87] on div "MS Teams" at bounding box center [333, 90] width 40 height 8
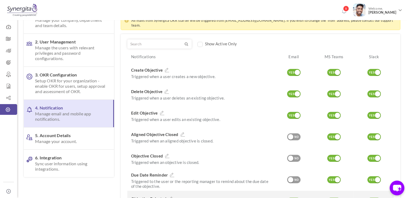
scroll to position [30, 0]
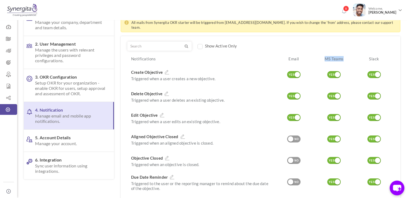
drag, startPoint x: 326, startPoint y: 55, endPoint x: 346, endPoint y: 55, distance: 19.8
click at [346, 56] on div "MS Teams" at bounding box center [333, 60] width 40 height 8
drag, startPoint x: 381, startPoint y: 55, endPoint x: 325, endPoint y: 55, distance: 55.7
click at [325, 56] on div "Notifications Email MS Teams Slack" at bounding box center [260, 60] width 266 height 8
click at [314, 56] on div "MS Teams" at bounding box center [333, 60] width 40 height 8
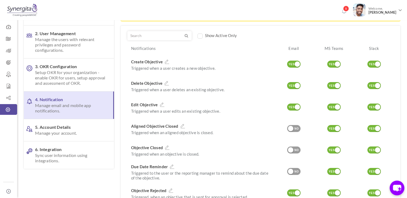
scroll to position [40, 0]
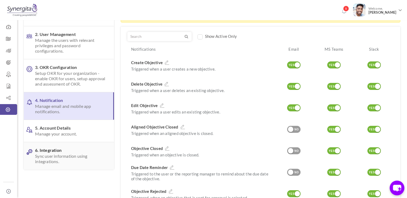
click at [42, 147] on span "6. Integration Sync user information using integrations." at bounding box center [70, 155] width 70 height 17
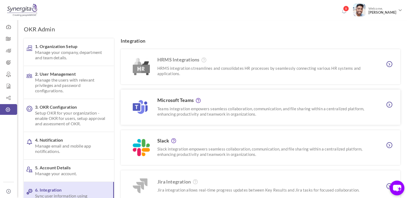
scroll to position [28, 0]
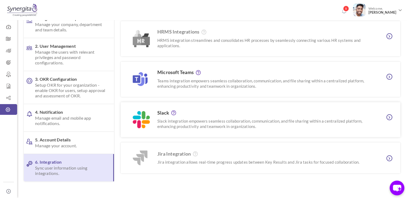
click at [194, 120] on p "Slack integration empowers seamless collaboration, communication, and file shar…" at bounding box center [263, 123] width 212 height 11
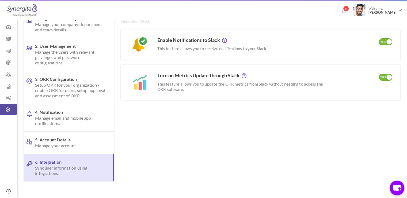
scroll to position [0, 0]
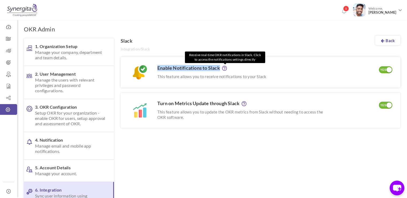
drag, startPoint x: 156, startPoint y: 67, endPoint x: 223, endPoint y: 68, distance: 67.2
click at [223, 68] on div "Enable Notifications to Slack Receive real-time OKR notifications in Slack. Cli…" at bounding box center [240, 72] width 178 height 14
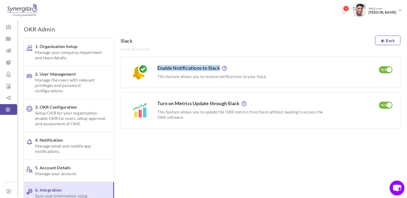
click at [390, 44] on link "Back" at bounding box center [387, 40] width 25 height 9
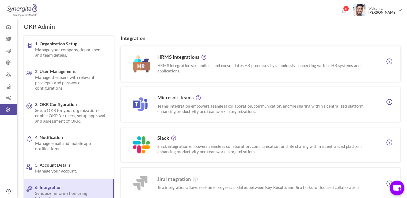
scroll to position [2, 0]
click at [226, 63] on p "HRMS integration streamlines and consolidates HR processes by seamlessly connec…" at bounding box center [263, 68] width 212 height 11
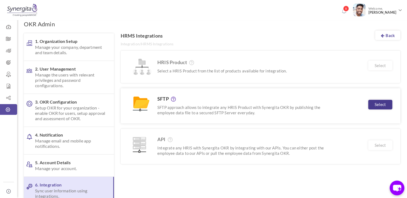
scroll to position [5, 0]
click at [392, 34] on link "Back" at bounding box center [387, 35] width 25 height 9
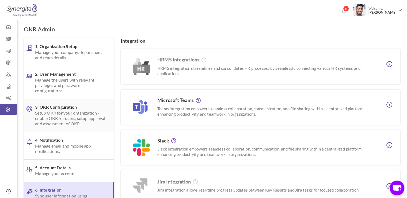
scroll to position [43, 0]
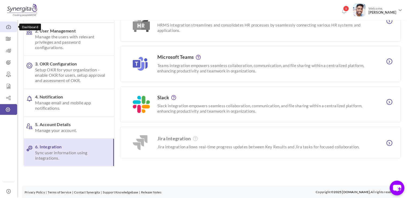
click at [7, 25] on icon at bounding box center [8, 26] width 17 height 5
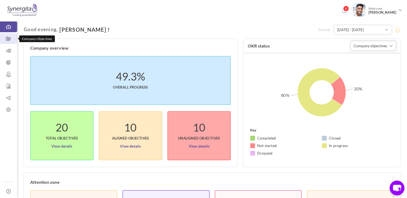
click at [14, 38] on icon at bounding box center [8, 38] width 17 height 5
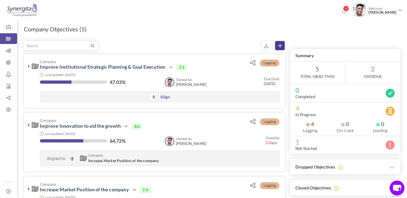
click at [277, 44] on link at bounding box center [280, 45] width 10 height 9
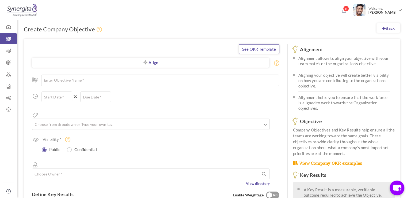
click at [251, 48] on link "See OKR Template" at bounding box center [259, 49] width 41 height 10
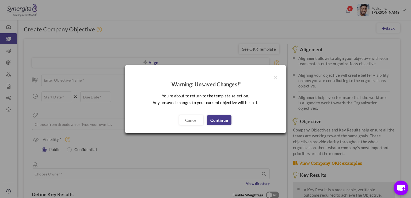
click at [217, 120] on link "Continue" at bounding box center [219, 120] width 25 height 10
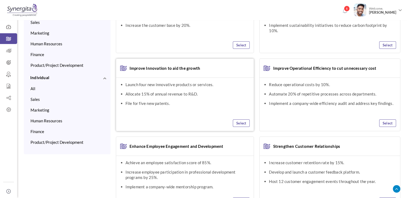
scroll to position [59, 0]
click at [352, 113] on ul "Reduce operational costs by 10%. Automate 20% of repetitive processes across de…" at bounding box center [330, 98] width 141 height 42
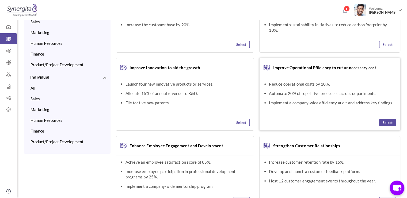
click at [380, 124] on link "Select" at bounding box center [387, 122] width 17 height 7
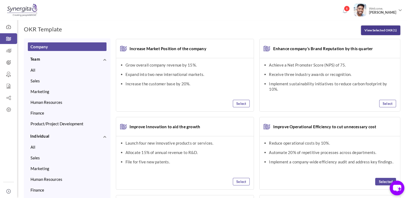
drag, startPoint x: 389, startPoint y: 24, endPoint x: 389, endPoint y: 28, distance: 4.8
click at [389, 28] on div "OKR Template View Selected OKR (1) Clear All Company Team All Sales Marketing H…" at bounding box center [212, 158] width 390 height 287
click at [389, 28] on link "View Selected OKR (1)" at bounding box center [380, 30] width 39 height 10
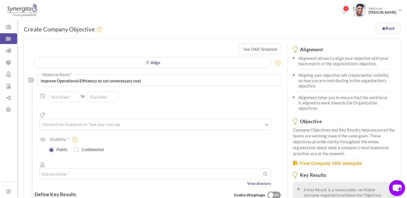
click at [396, 186] on icon "chat-button" at bounding box center [397, 187] width 9 height 7
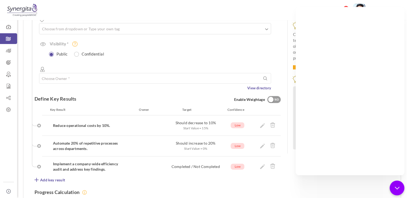
scroll to position [96, 0]
click at [396, 188] on icon "chat-button" at bounding box center [397, 187] width 4 height 2
